Goal: Find specific page/section: Find specific page/section

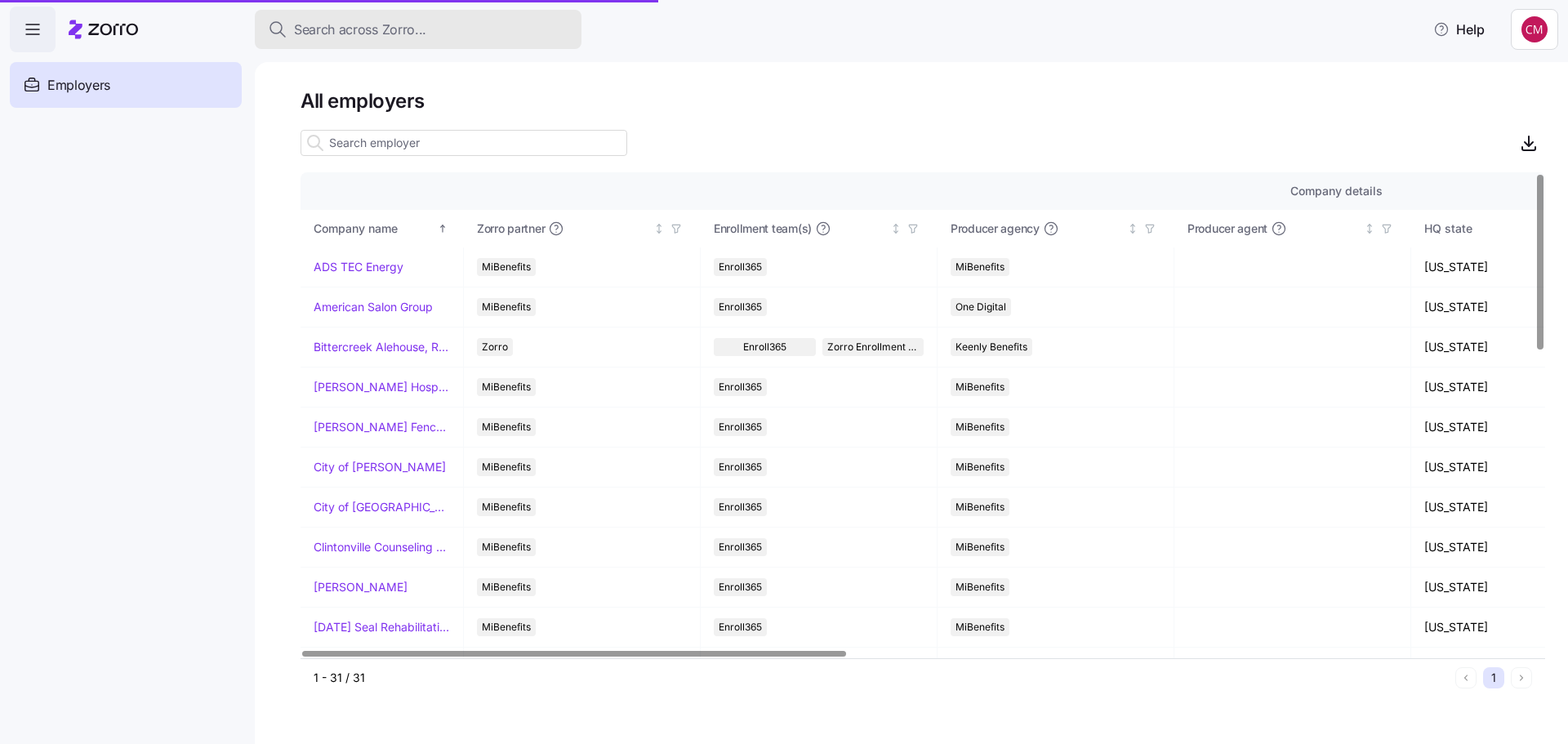
click at [369, 32] on span "Search across Zorro..." at bounding box center [359, 30] width 132 height 21
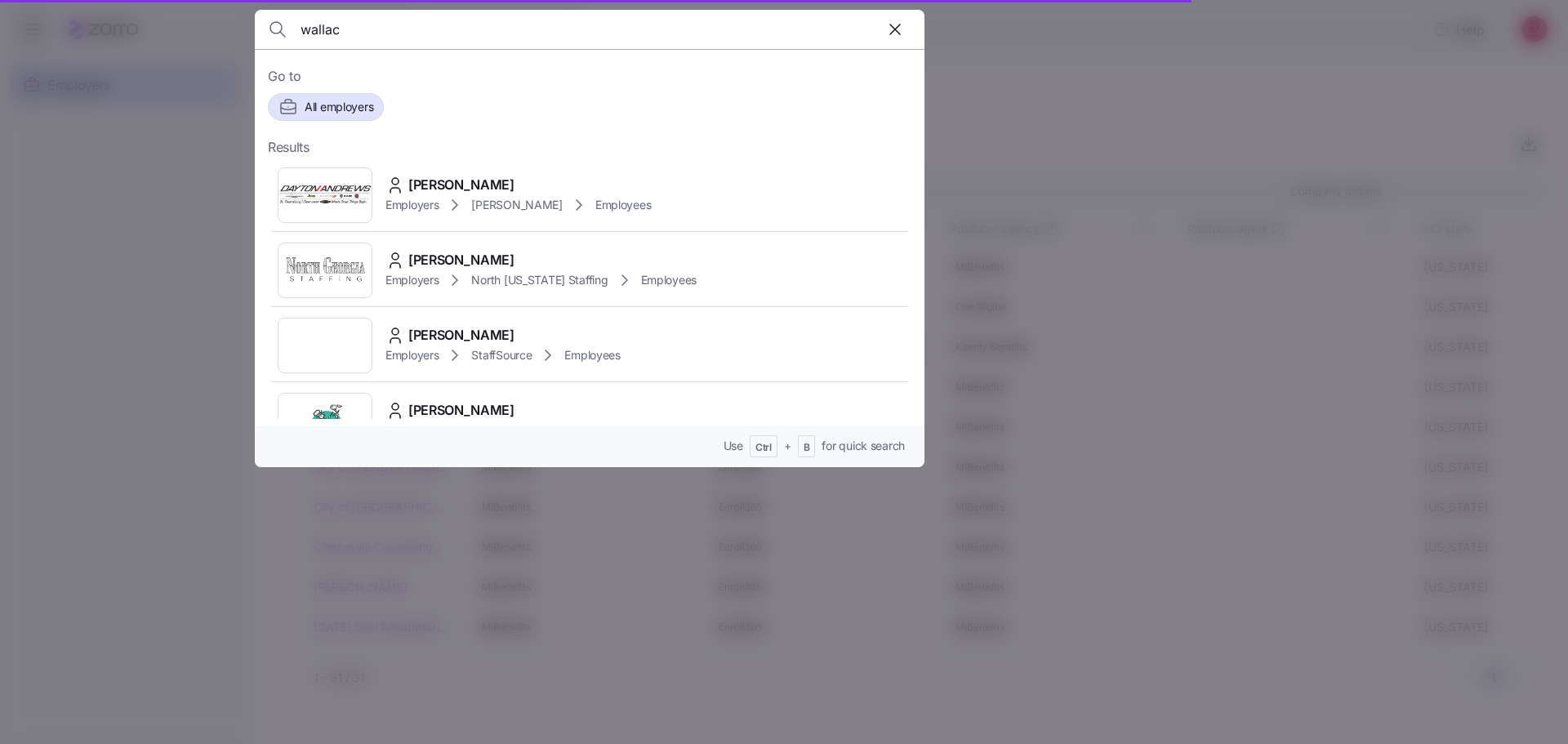
type input "[PERSON_NAME]"
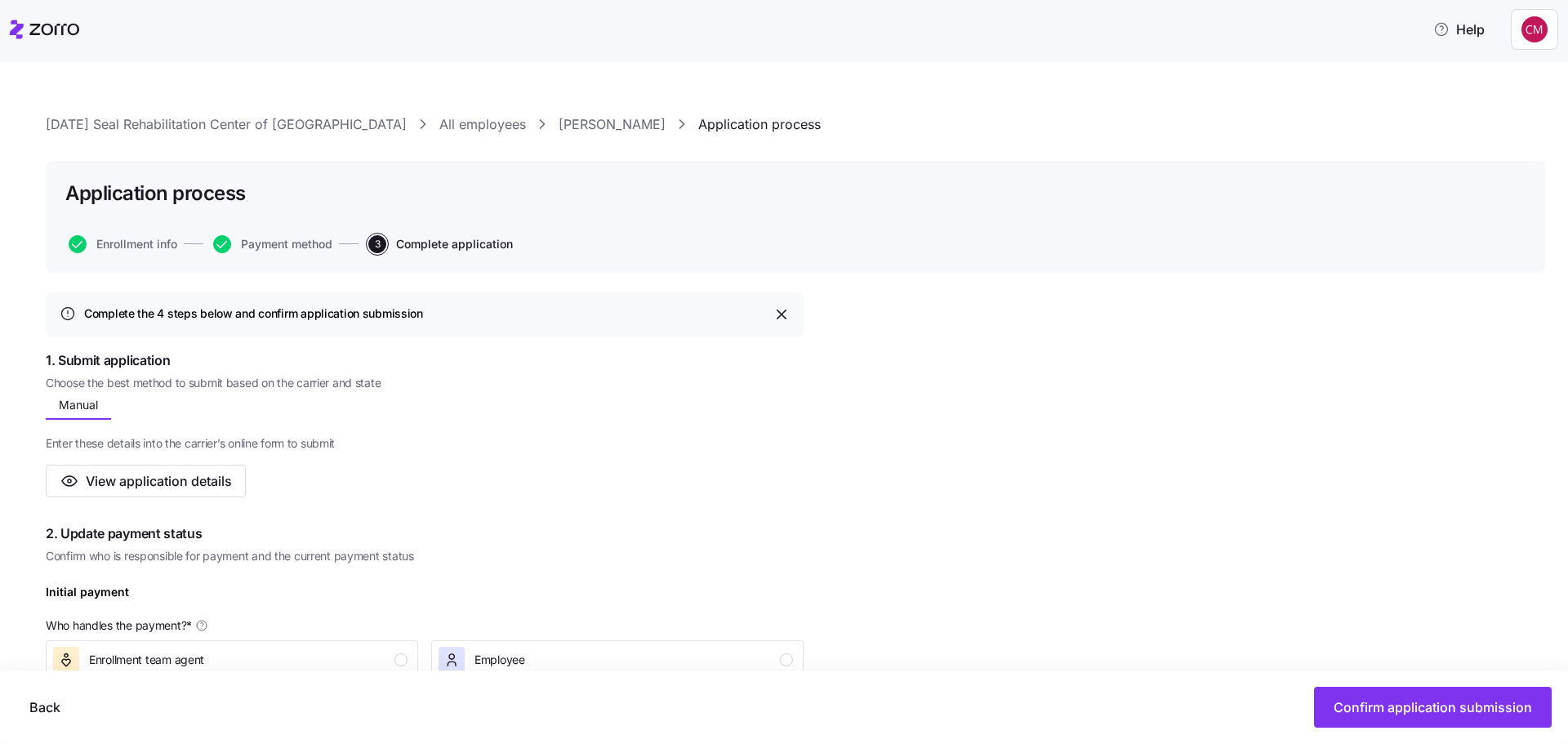
click at [52, 28] on icon at bounding box center [53, 29] width 50 height 11
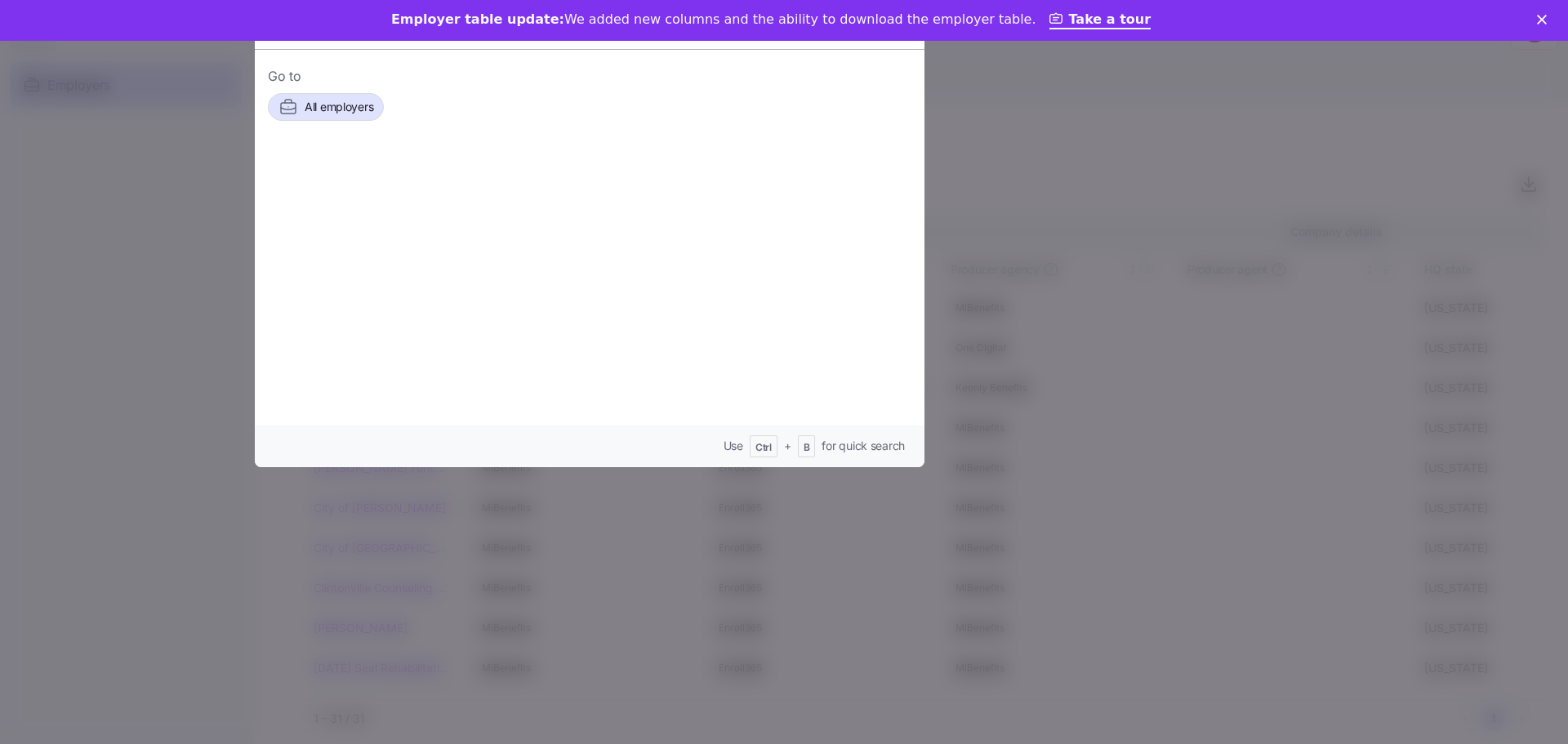
click at [225, 241] on div at bounding box center [784, 372] width 1568 height 744
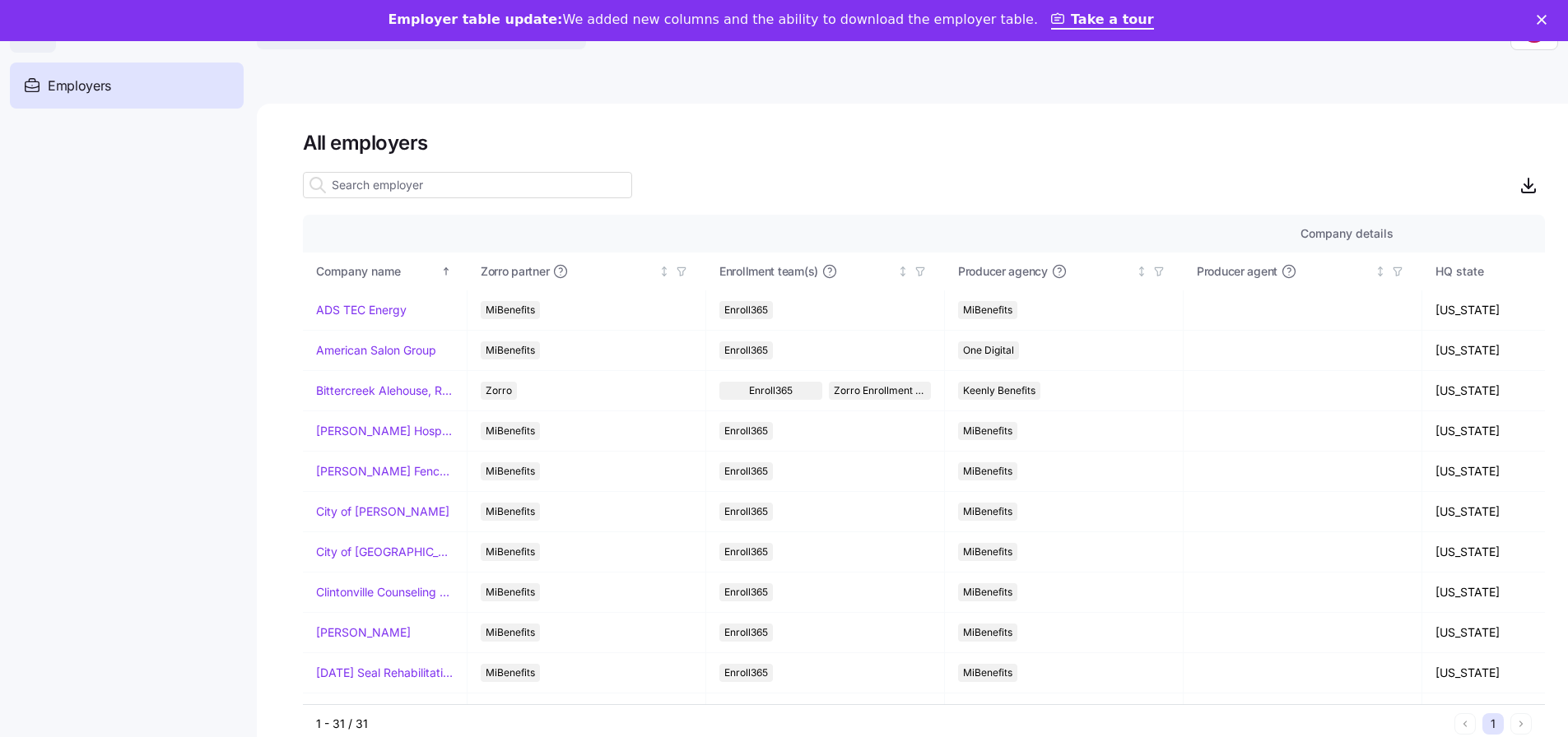
click at [1553, 16] on div "Close" at bounding box center [1543, 20] width 16 height 9
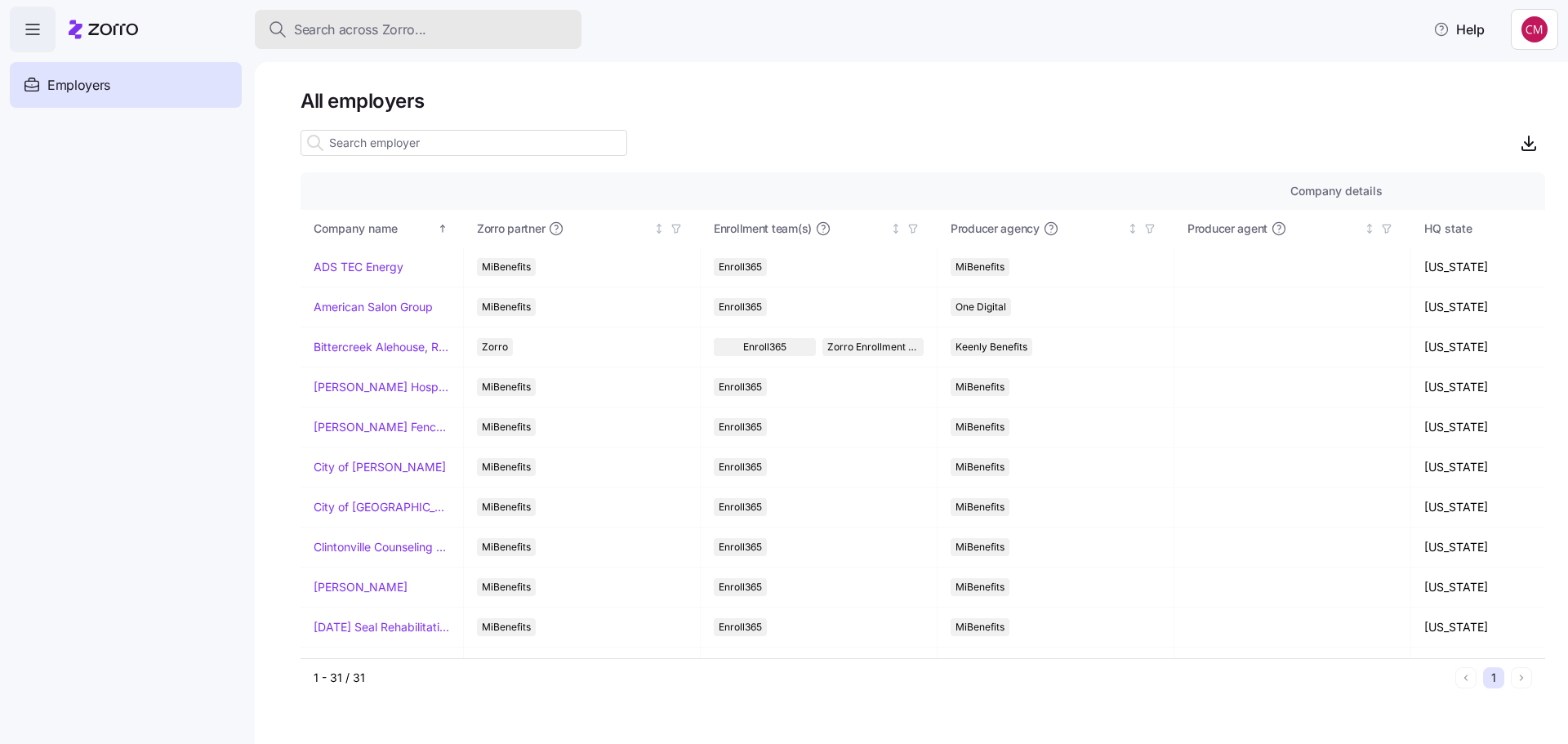
click at [471, 29] on div "Search across Zorro..." at bounding box center [417, 30] width 300 height 21
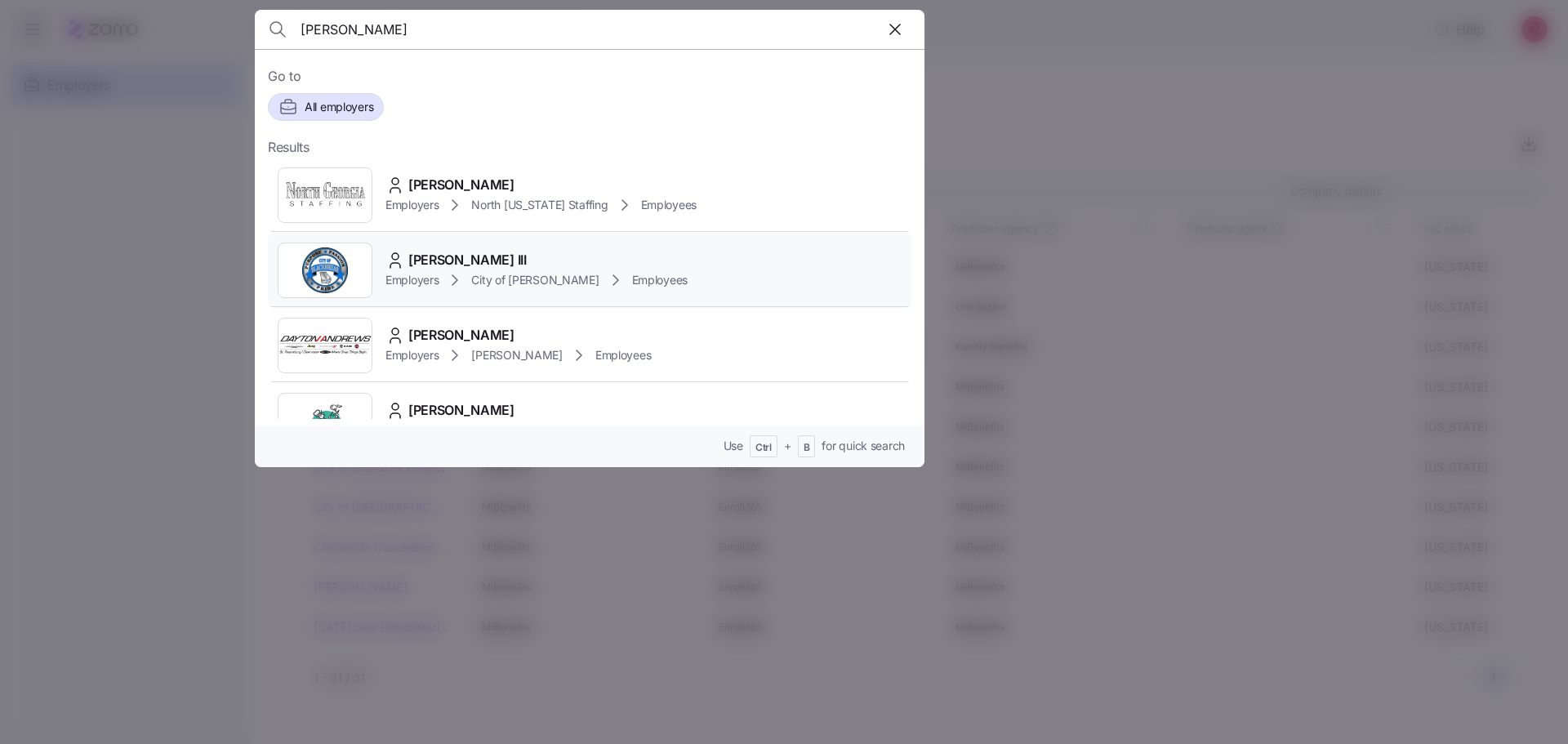
type input "[PERSON_NAME]"
click at [343, 269] on img at bounding box center [325, 270] width 93 height 46
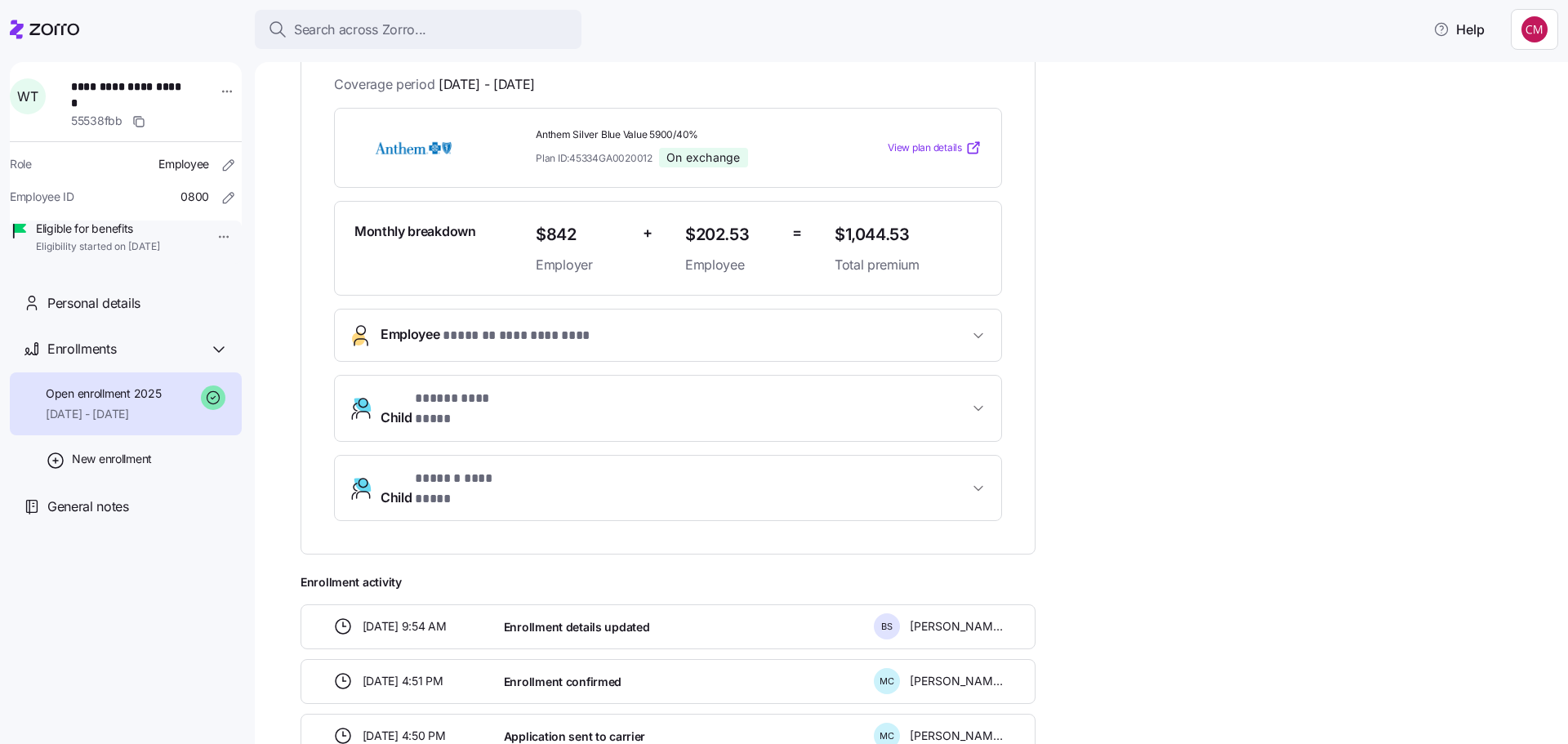
scroll to position [327, 0]
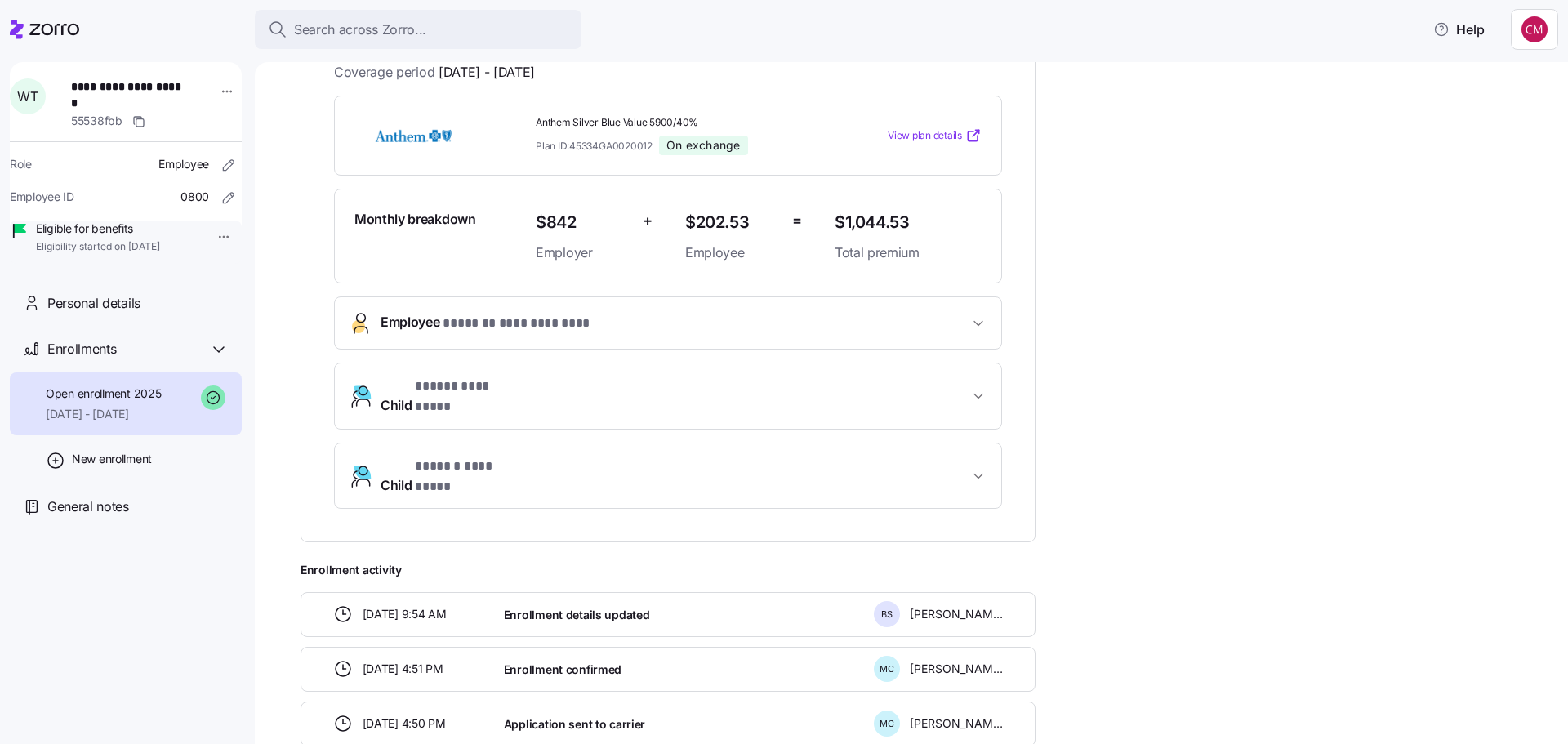
drag, startPoint x: 566, startPoint y: 312, endPoint x: 574, endPoint y: 317, distance: 9.4
click at [567, 314] on span "**********" at bounding box center [524, 324] width 163 height 21
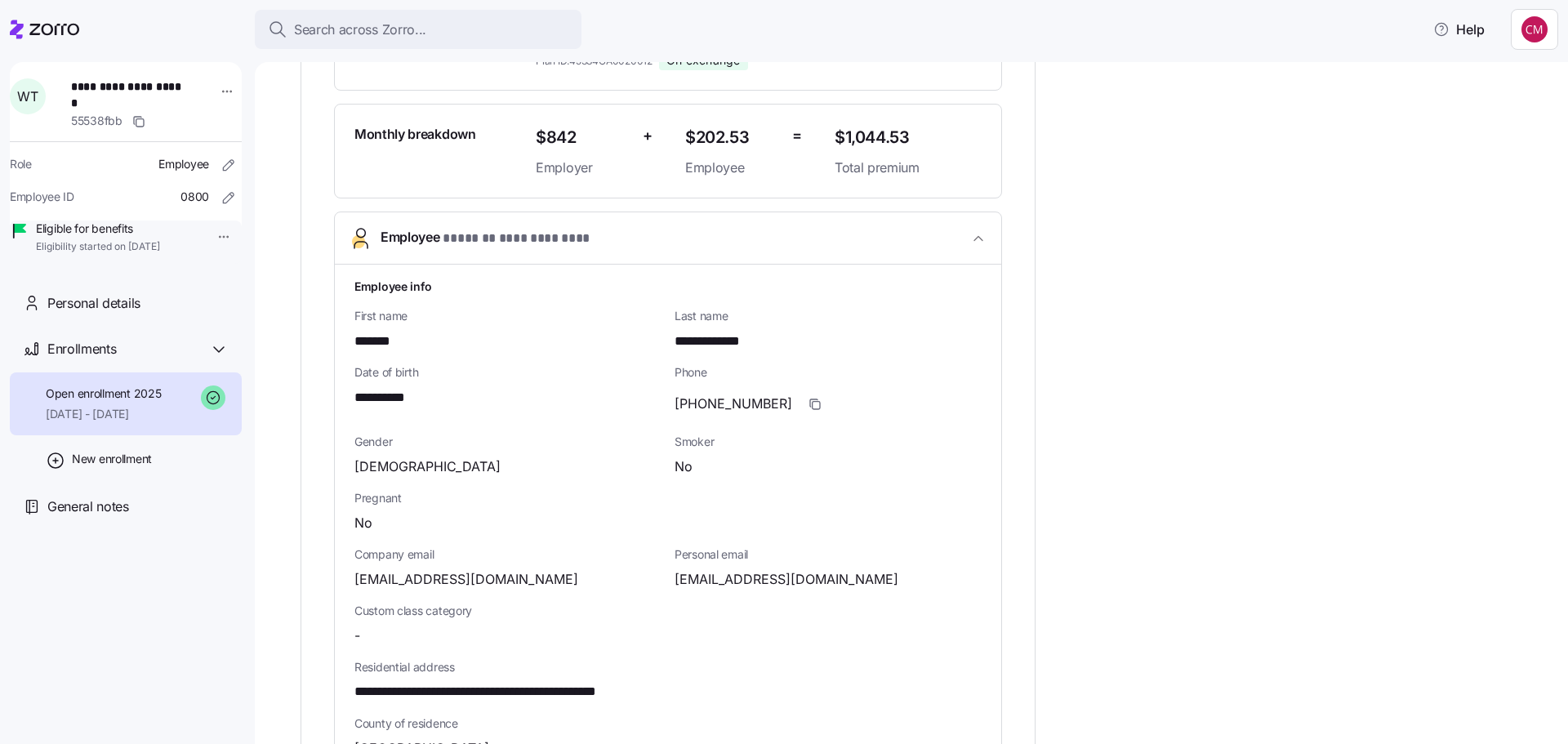
scroll to position [572, 0]
